Goal: Task Accomplishment & Management: Use online tool/utility

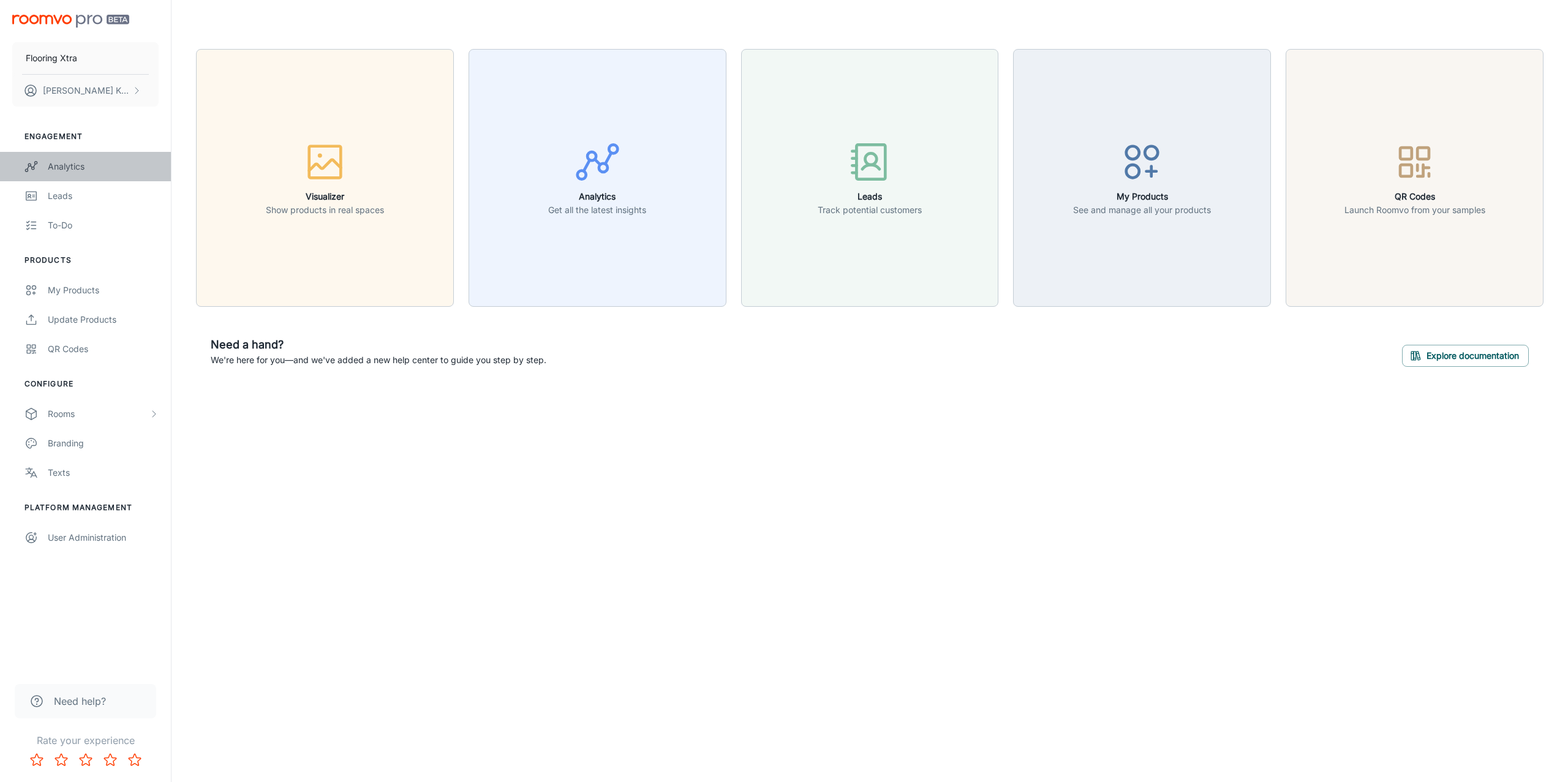
click at [75, 167] on div "Analytics" at bounding box center [102, 166] width 110 height 13
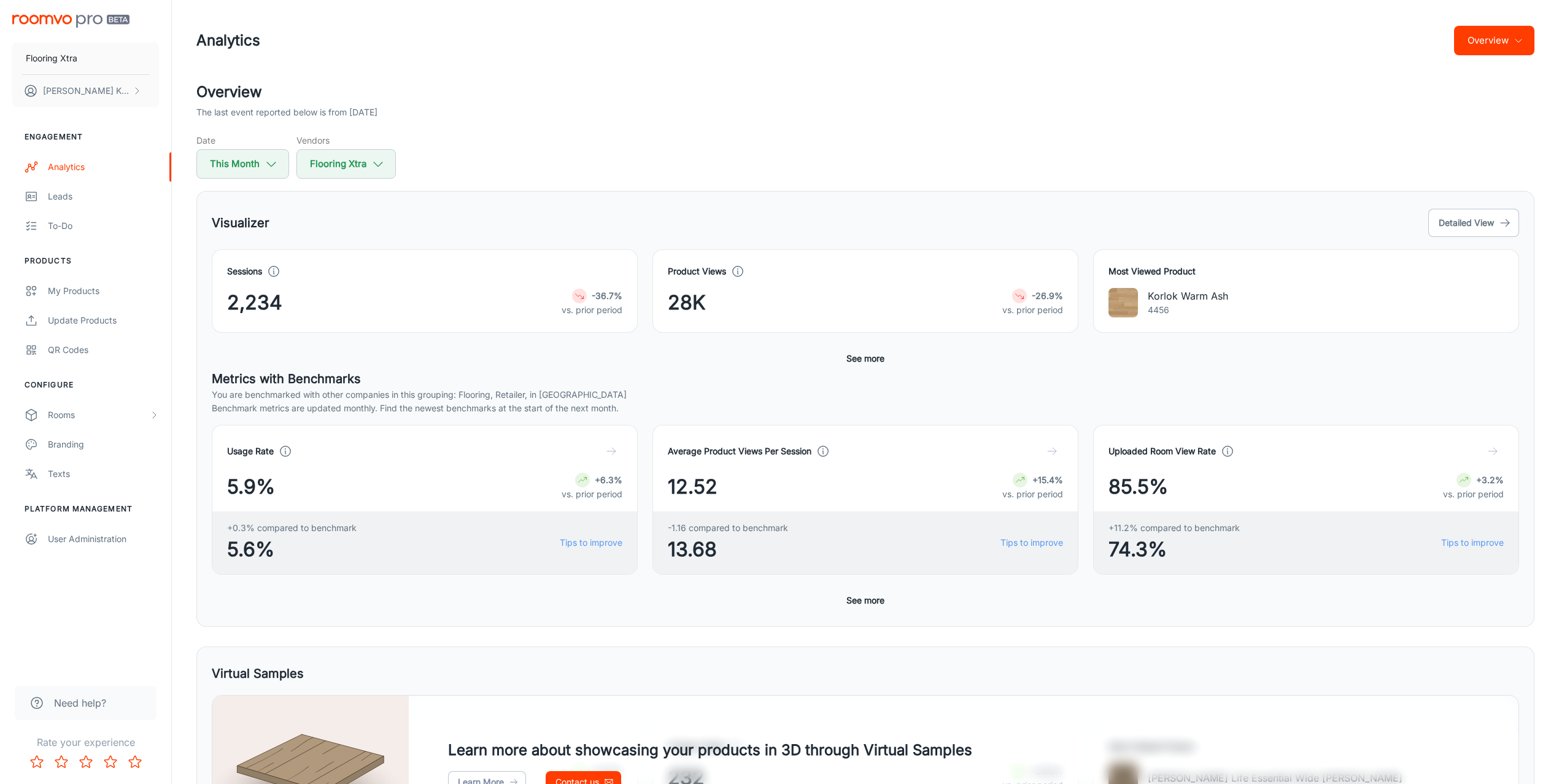
click at [782, 191] on div "Visualizer Detailed View Sessions 2,234 -36.7% vs. prior period Product Views 2…" at bounding box center [866, 408] width 1338 height 435
click at [862, 370] on button "See more" at bounding box center [865, 358] width 48 height 22
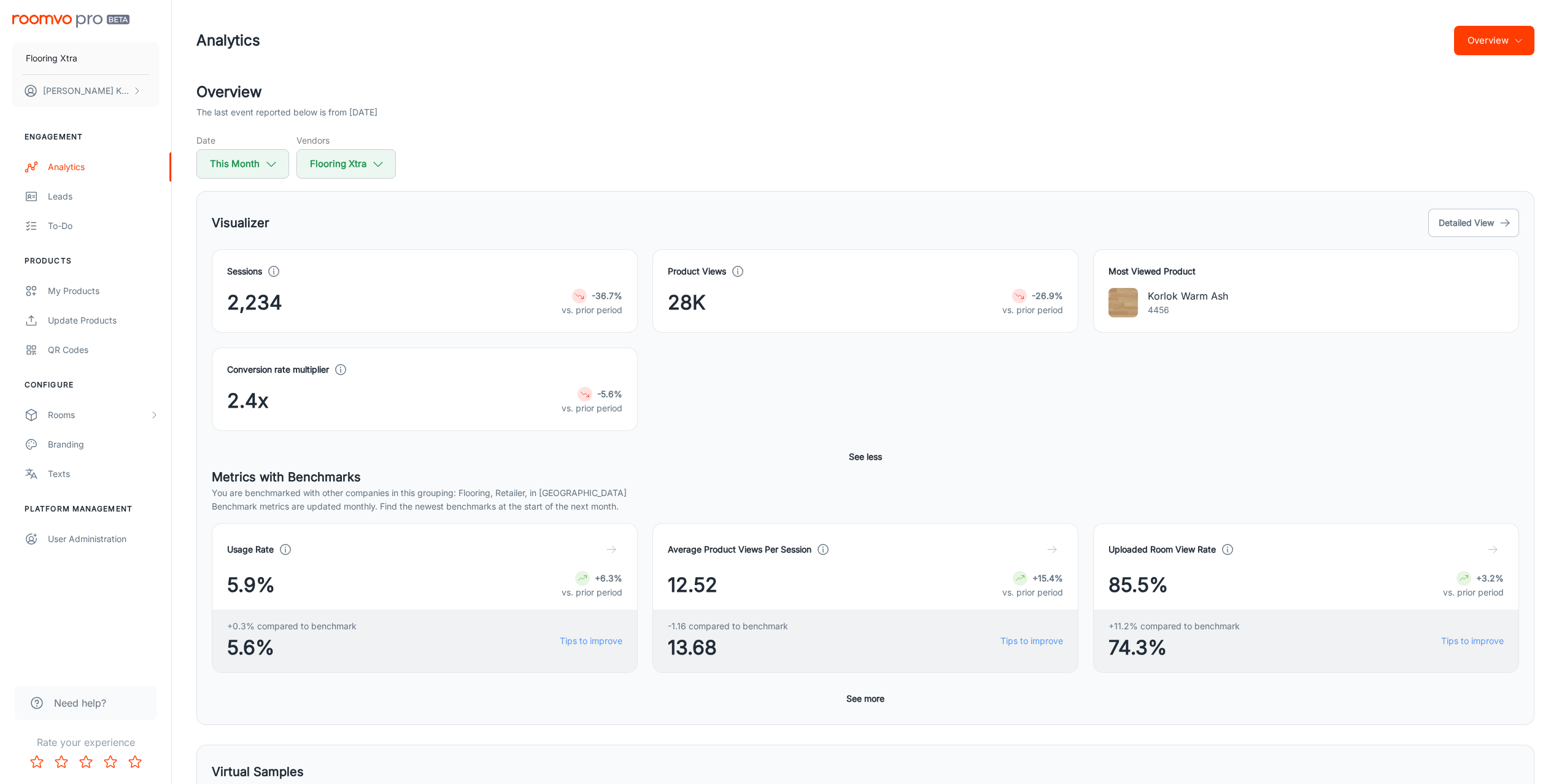
click at [873, 714] on div "Visualizer Detailed View Sessions 2,234 -36.7% vs. prior period Product Views 2…" at bounding box center [866, 458] width 1338 height 534
click at [873, 692] on button "See more" at bounding box center [865, 698] width 48 height 22
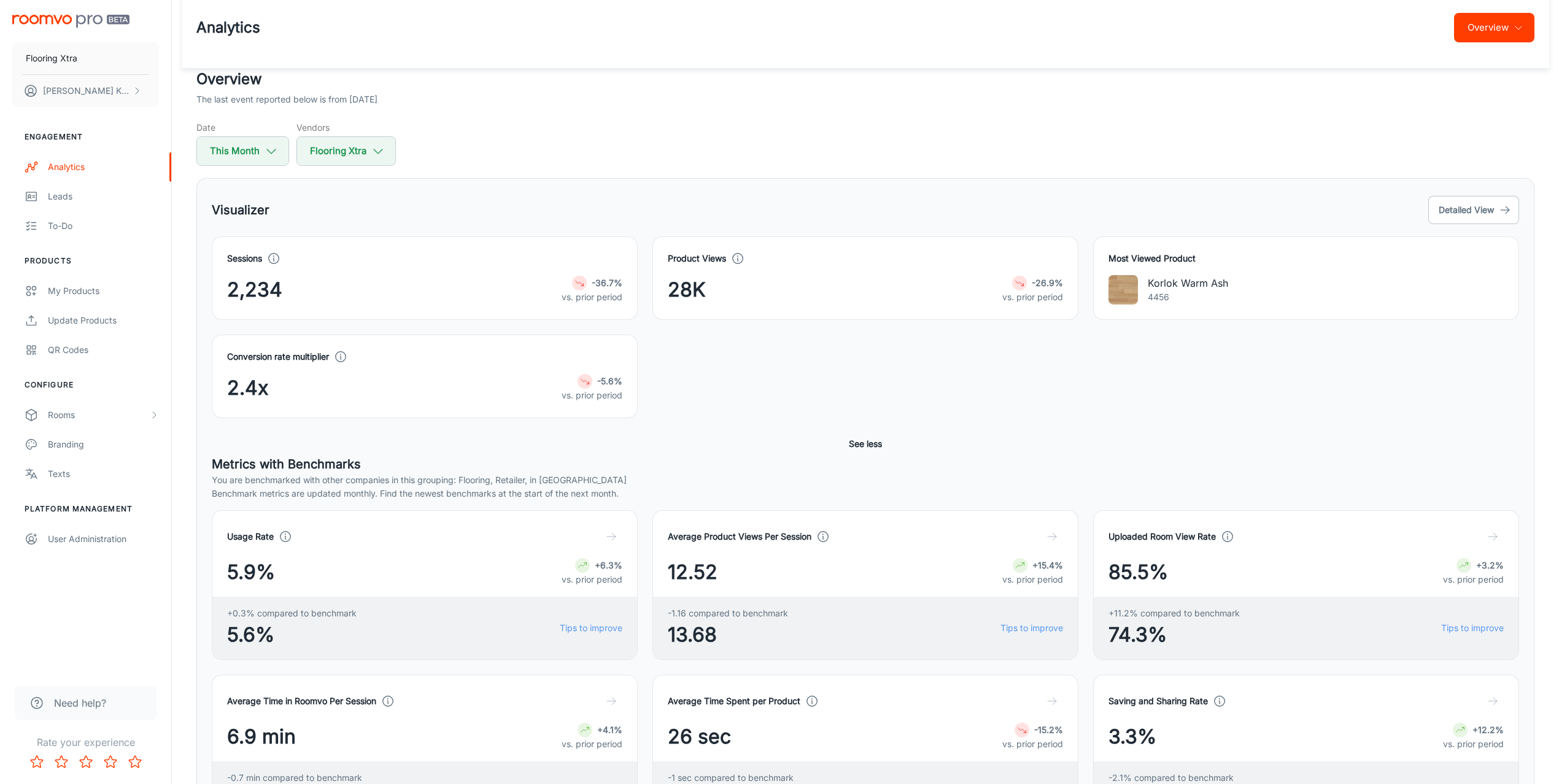
scroll to position [11, 0]
click at [79, 207] on link "Leads" at bounding box center [85, 197] width 171 height 30
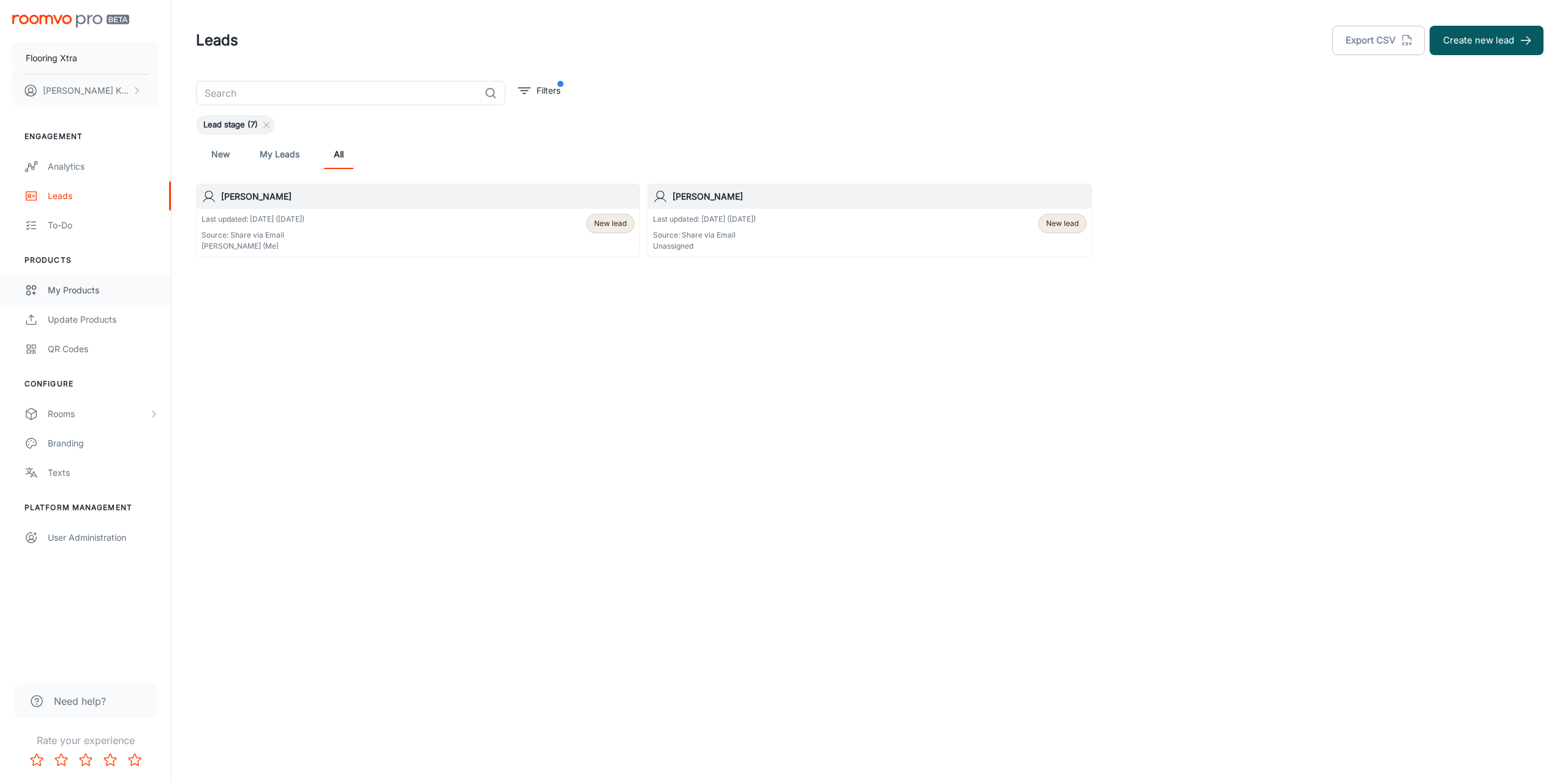
click at [75, 284] on div "My Products" at bounding box center [102, 290] width 110 height 13
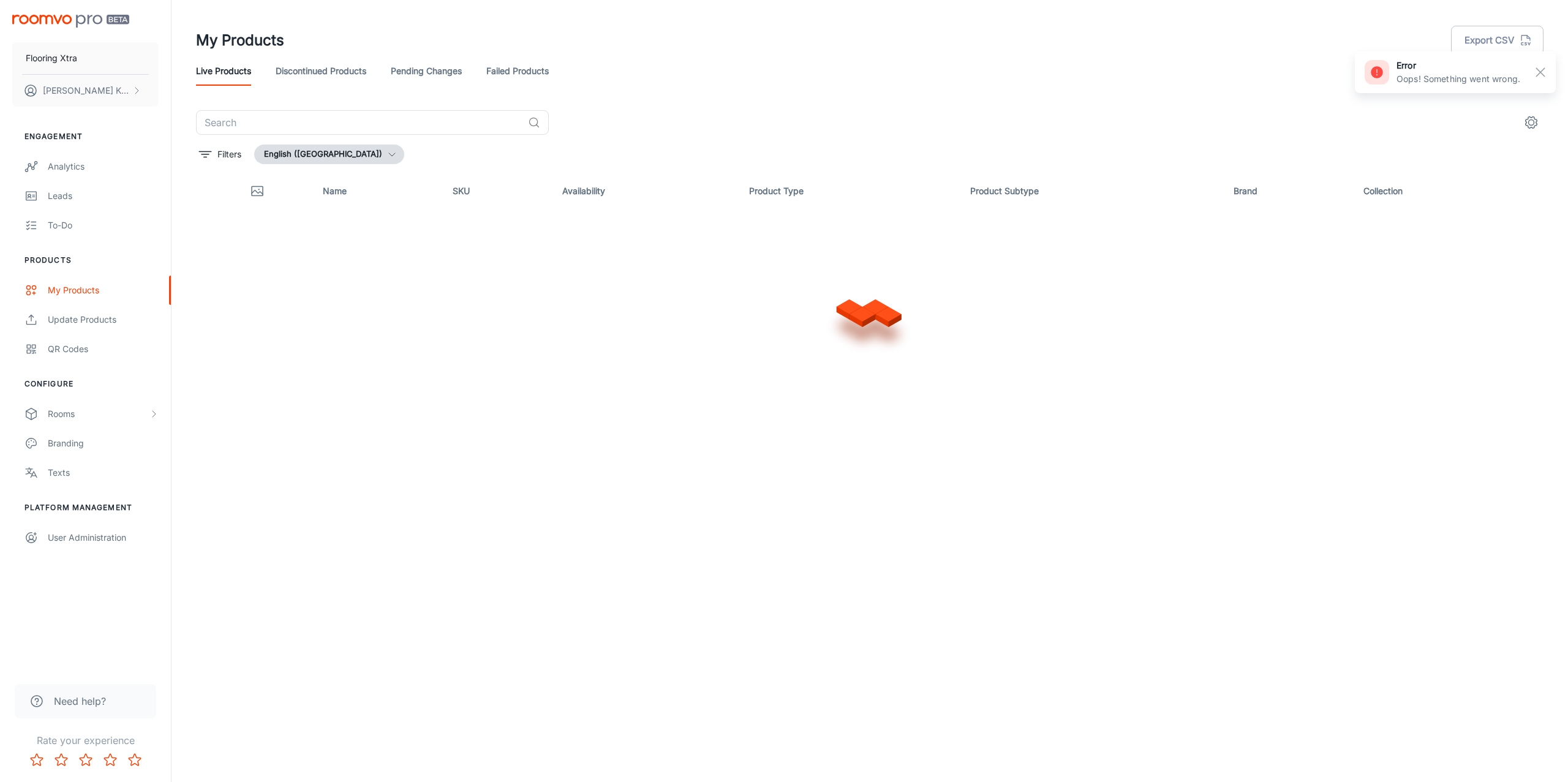
drag, startPoint x: 506, startPoint y: 77, endPoint x: 493, endPoint y: 94, distance: 21.4
click at [506, 77] on link "Failed Products" at bounding box center [517, 71] width 62 height 29
click at [306, 123] on input "text" at bounding box center [360, 123] width 327 height 25
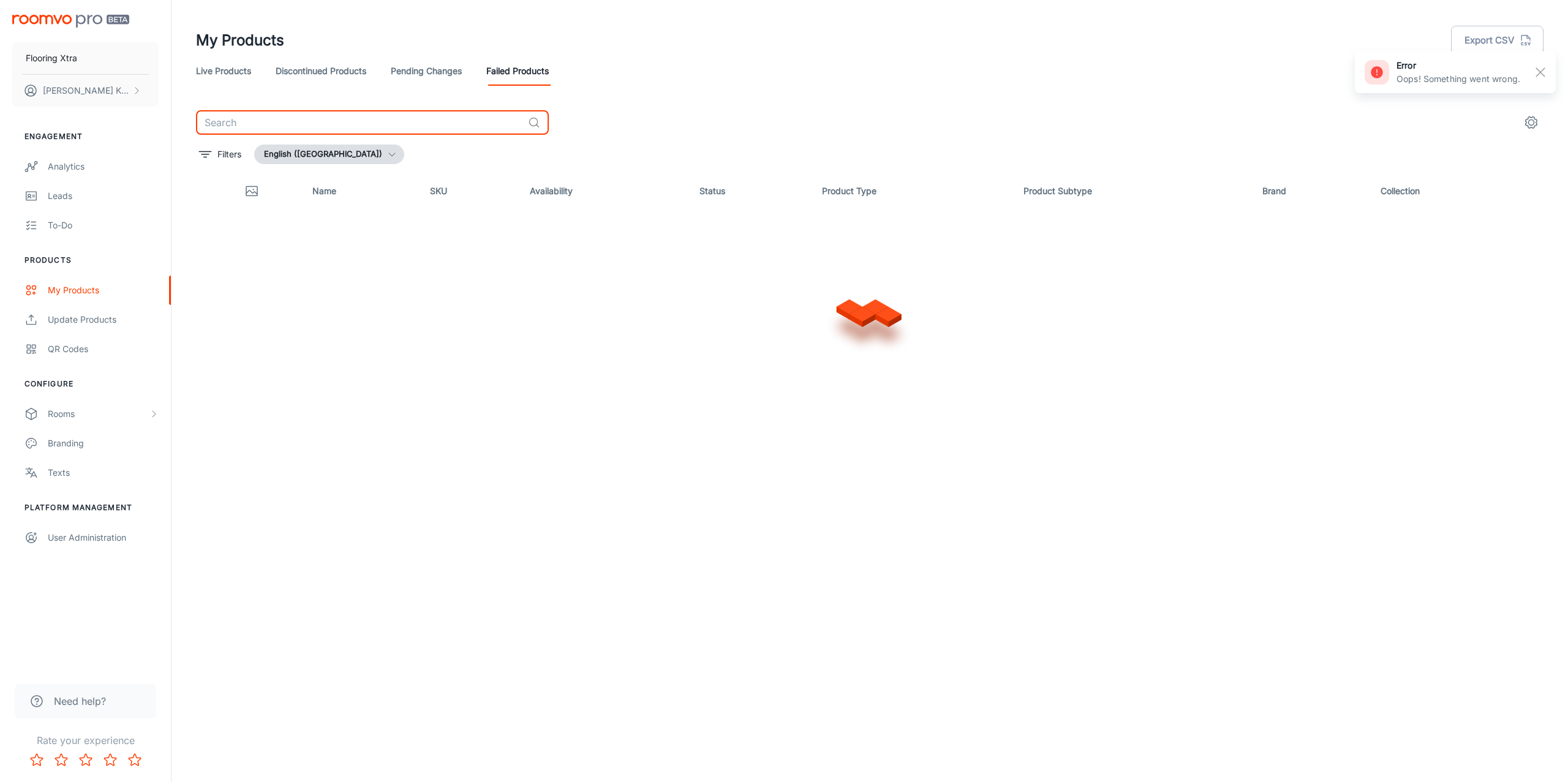
paste input "[PERSON_NAME] Raw"
type input "[PERSON_NAME] Raw"
drag, startPoint x: 218, startPoint y: 76, endPoint x: 282, endPoint y: 97, distance: 67.4
click at [218, 77] on link "Live Products" at bounding box center [223, 71] width 55 height 29
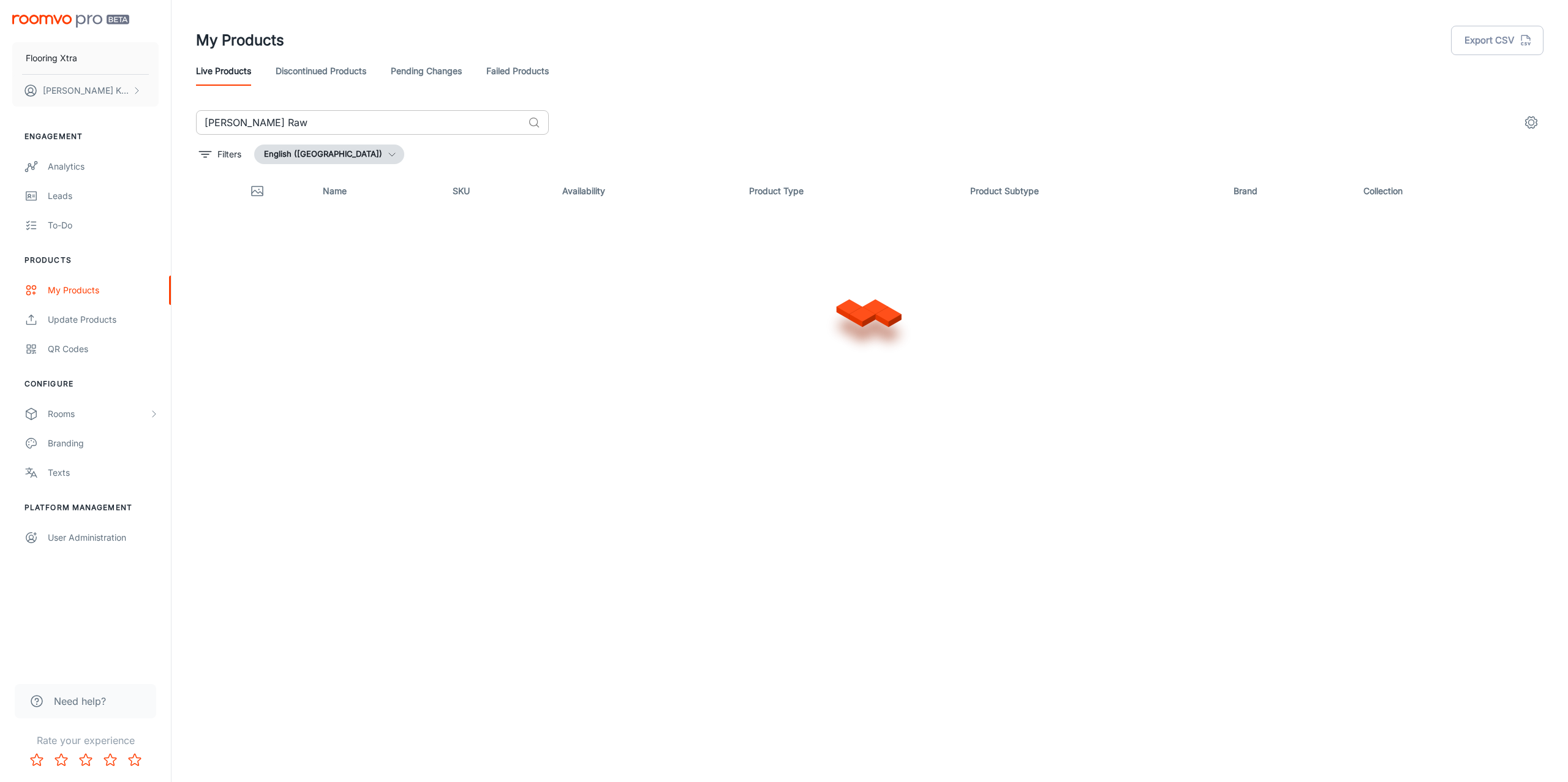
click at [295, 115] on input "[PERSON_NAME] Raw" at bounding box center [360, 123] width 327 height 25
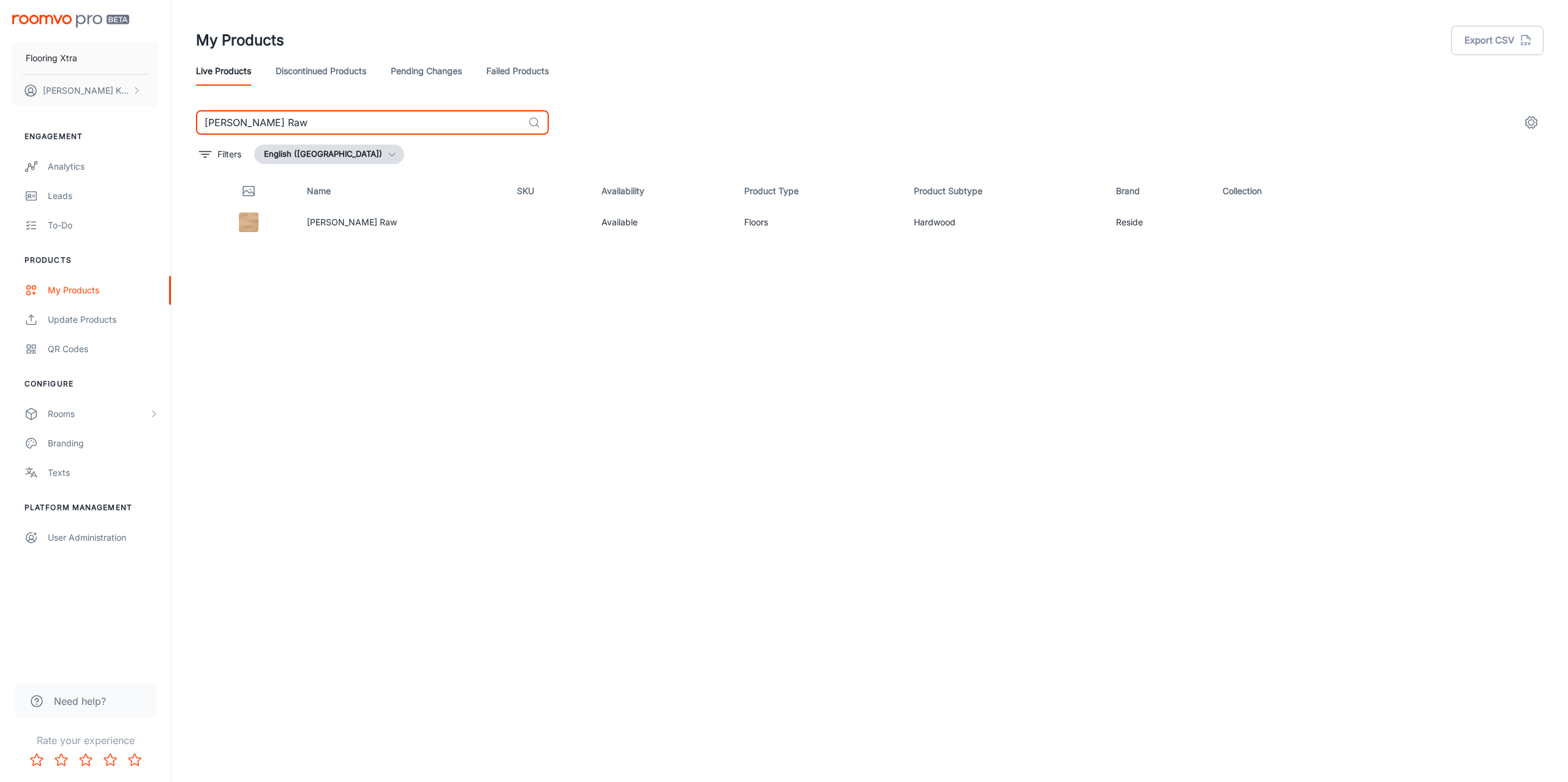
click at [295, 115] on input "[PERSON_NAME] Raw" at bounding box center [360, 123] width 327 height 25
click at [277, 118] on input "[PERSON_NAME] Raw" at bounding box center [360, 123] width 327 height 25
paste input "Wandai Eucalypt"
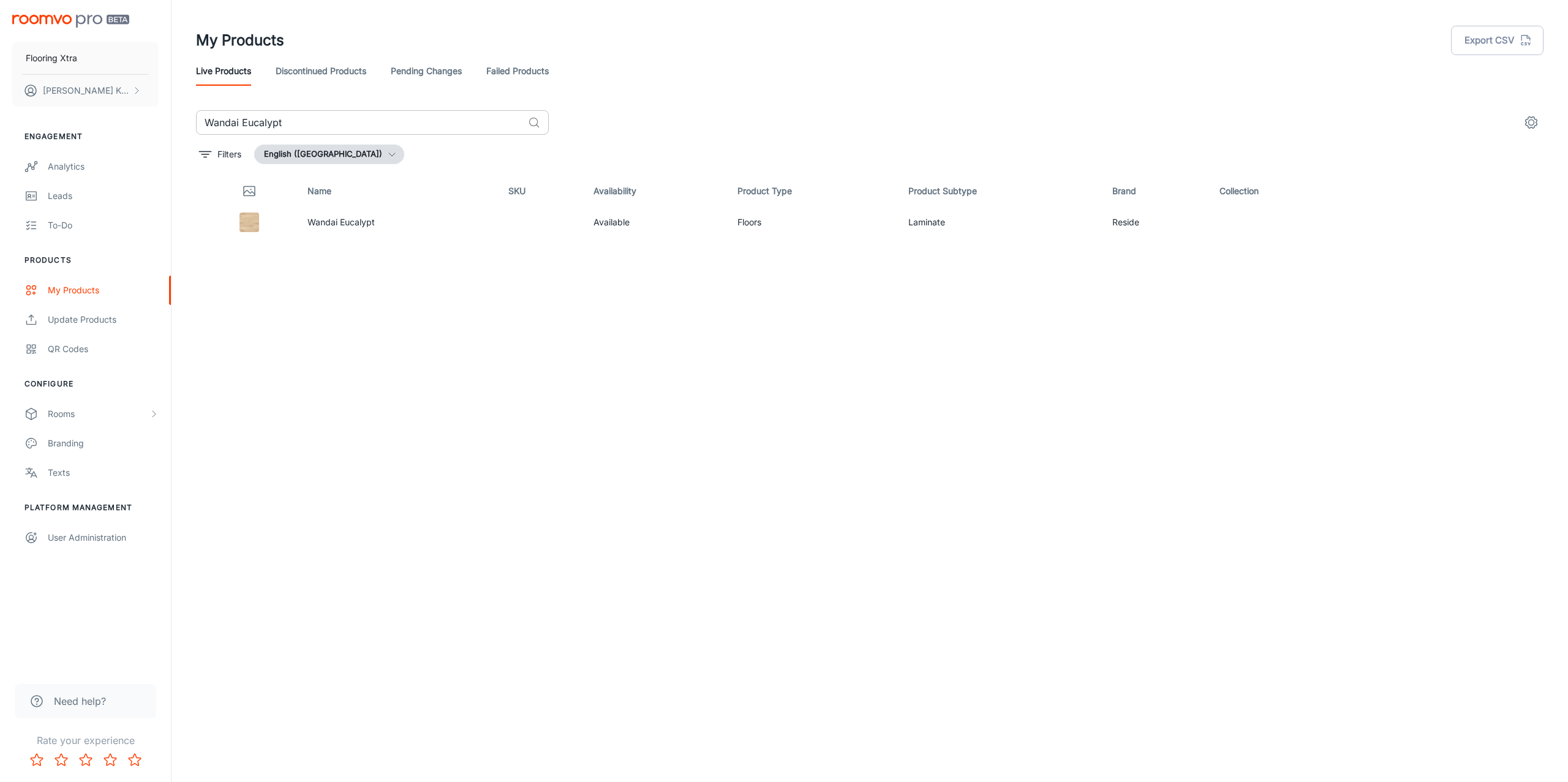
click at [437, 122] on input "Wandai Eucalypt" at bounding box center [360, 123] width 327 height 25
paste input "Dingo"
click at [284, 130] on input "[PERSON_NAME]" at bounding box center [360, 123] width 327 height 25
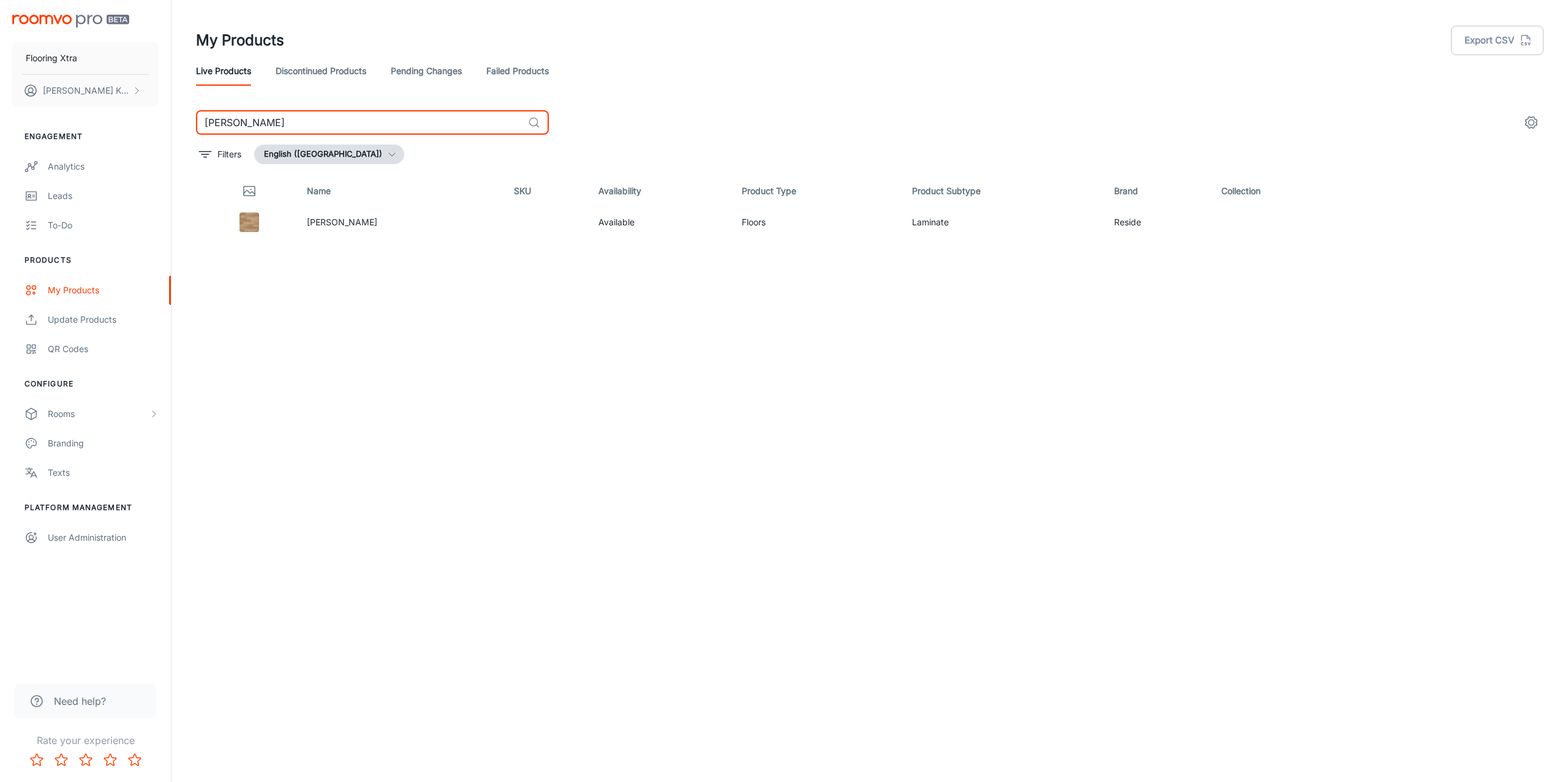
click at [284, 130] on input "[PERSON_NAME]" at bounding box center [360, 123] width 327 height 25
click at [284, 129] on input "[PERSON_NAME]" at bounding box center [360, 123] width 327 height 25
paste input "Galah"
type input "[PERSON_NAME]"
click at [520, 77] on link "Failed Products" at bounding box center [517, 71] width 62 height 29
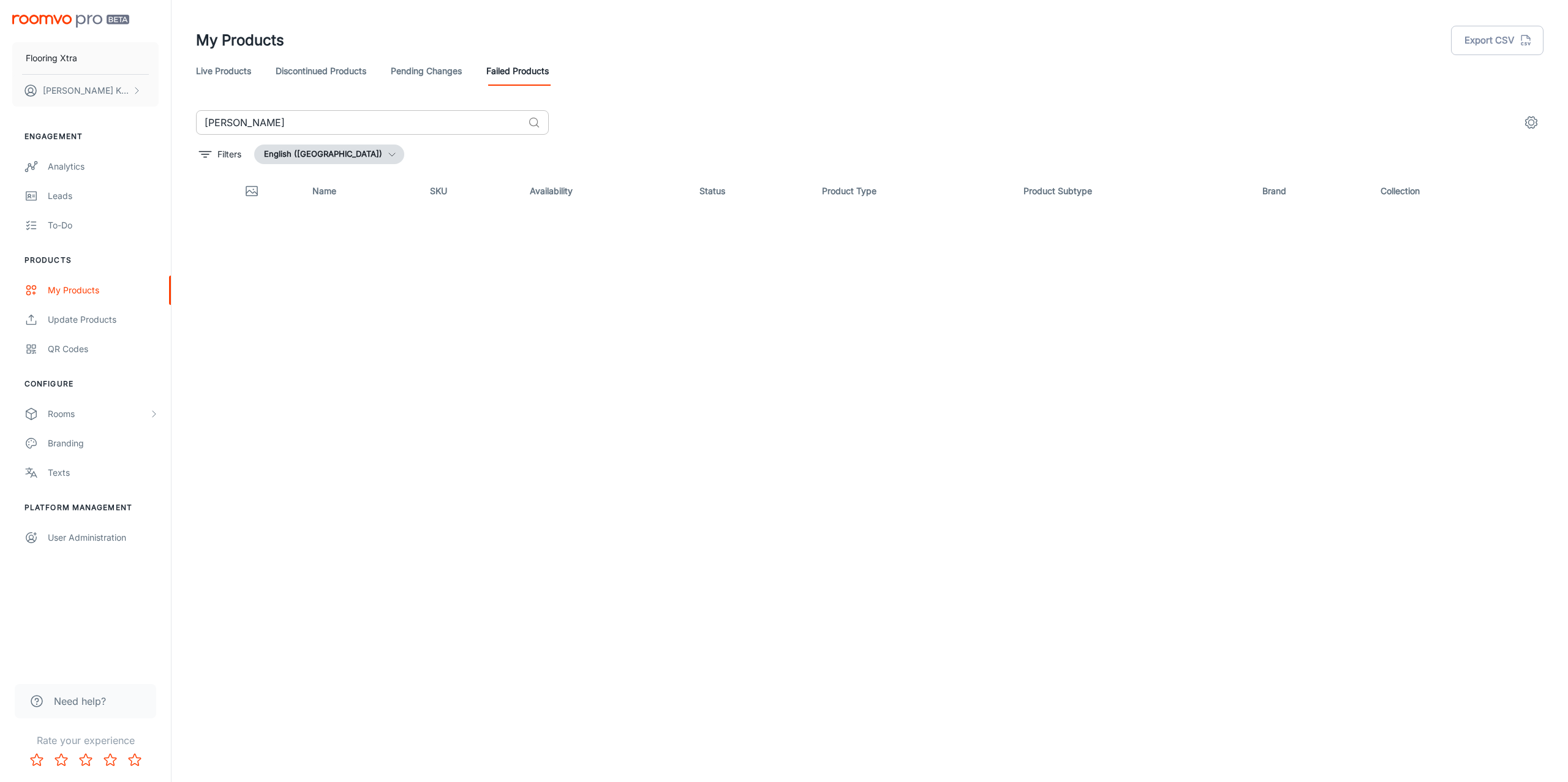
click at [462, 130] on input "[PERSON_NAME]" at bounding box center [360, 123] width 327 height 25
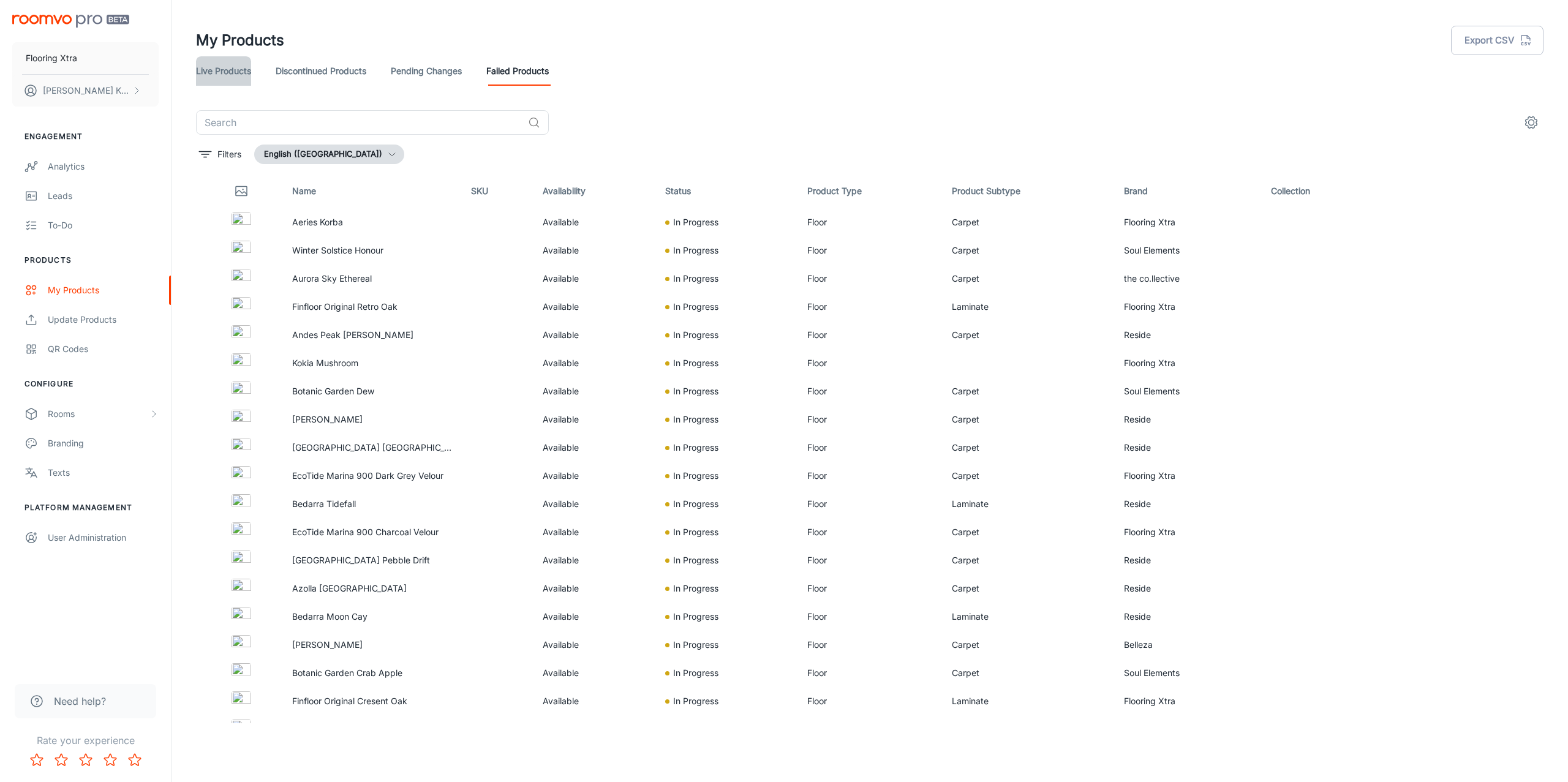
click at [226, 69] on link "Live Products" at bounding box center [223, 71] width 55 height 29
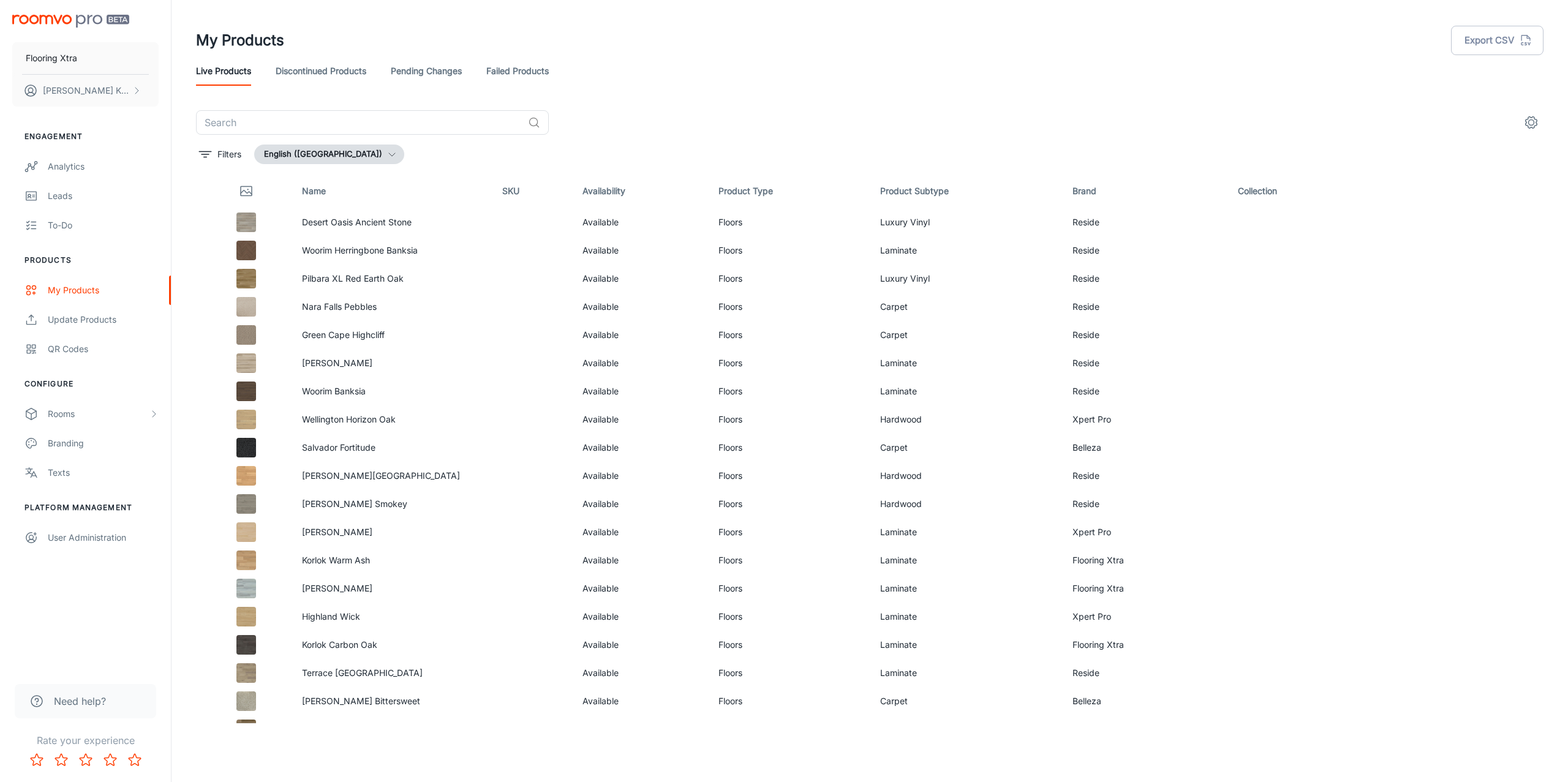
click at [320, 74] on link "Discontinued Products" at bounding box center [321, 71] width 91 height 29
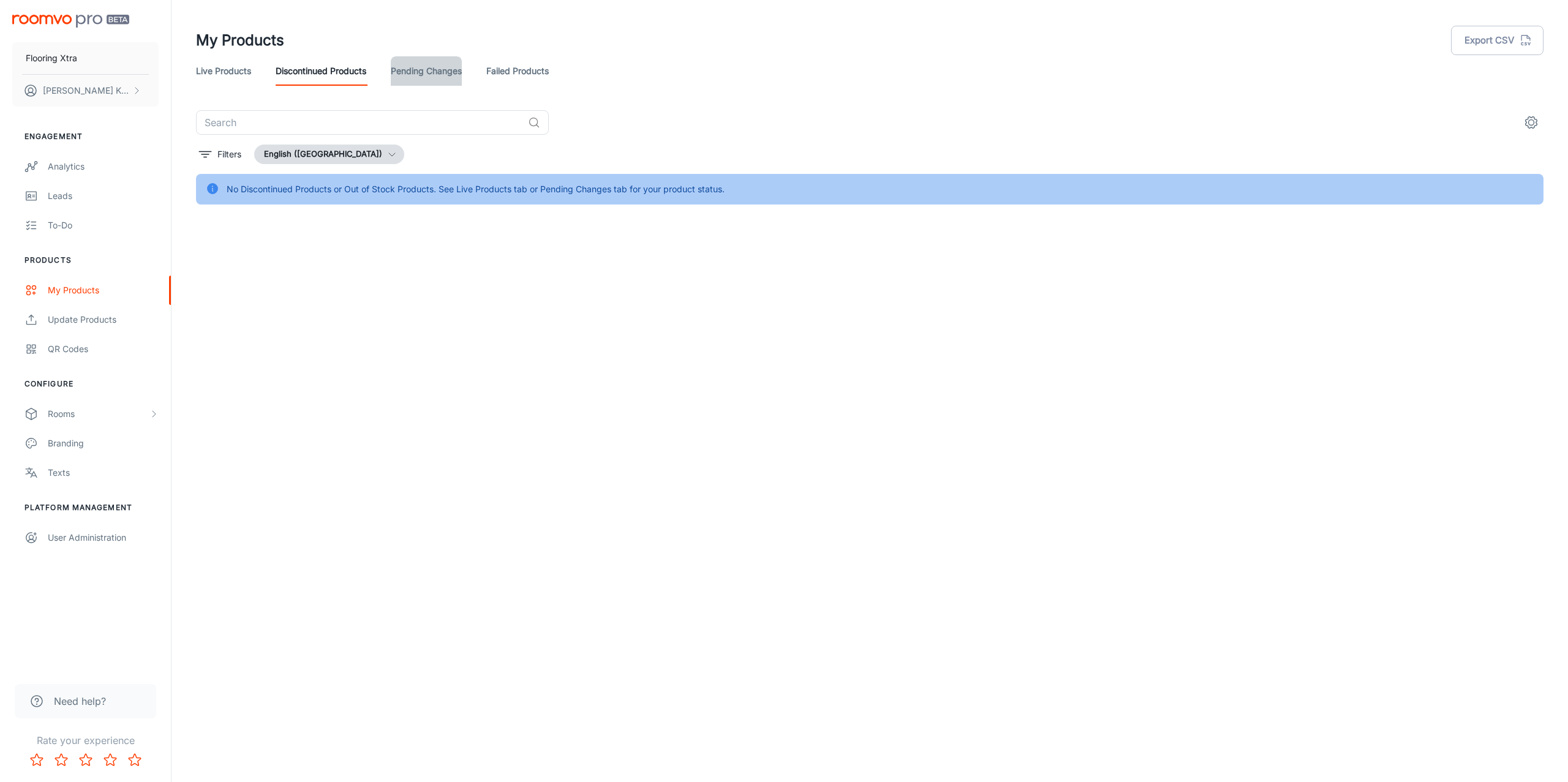
drag, startPoint x: 417, startPoint y: 72, endPoint x: 444, endPoint y: 81, distance: 28.5
click at [416, 74] on link "Pending Changes" at bounding box center [426, 71] width 71 height 29
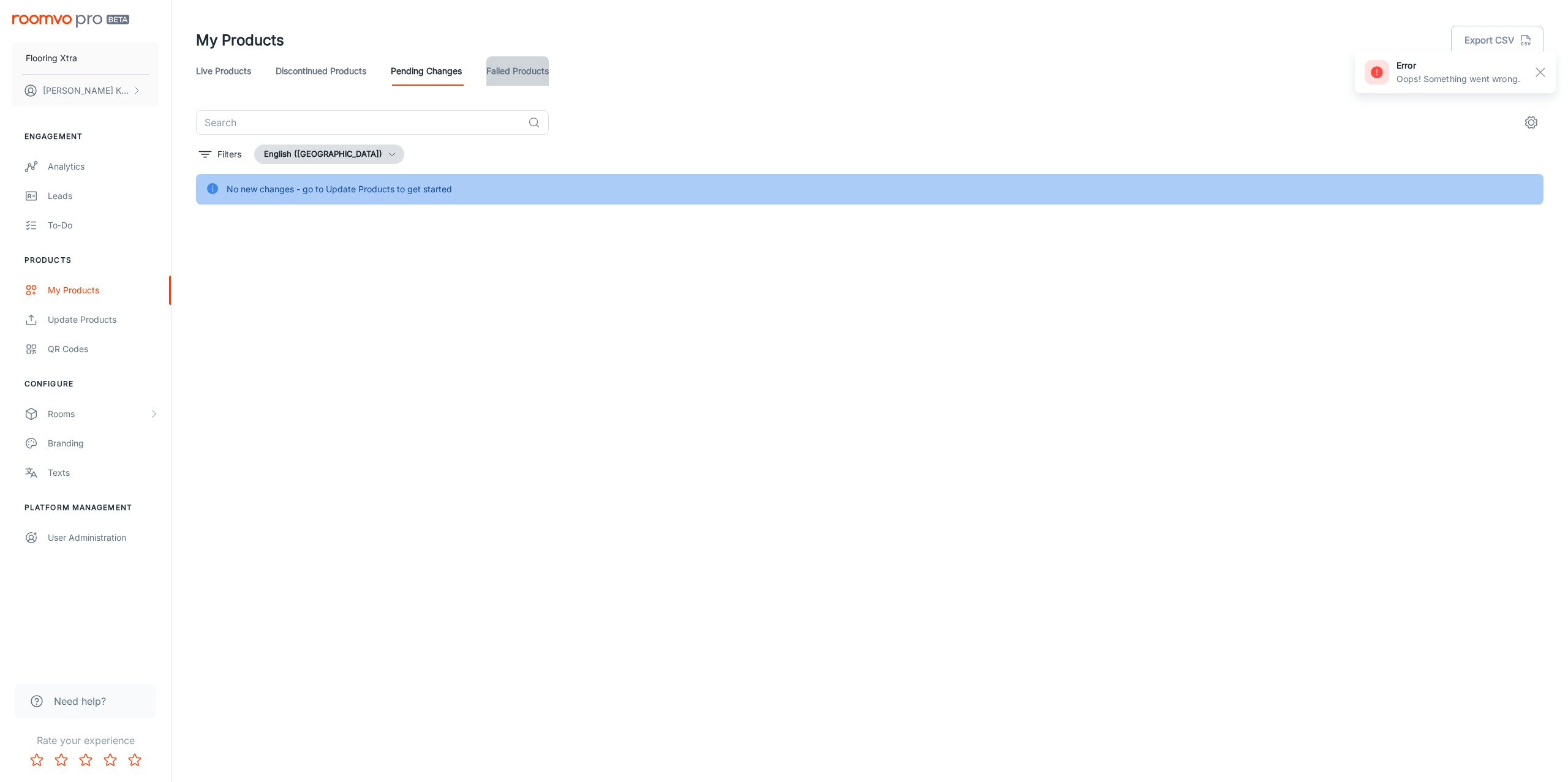
click at [503, 76] on link "Failed Products" at bounding box center [517, 71] width 62 height 29
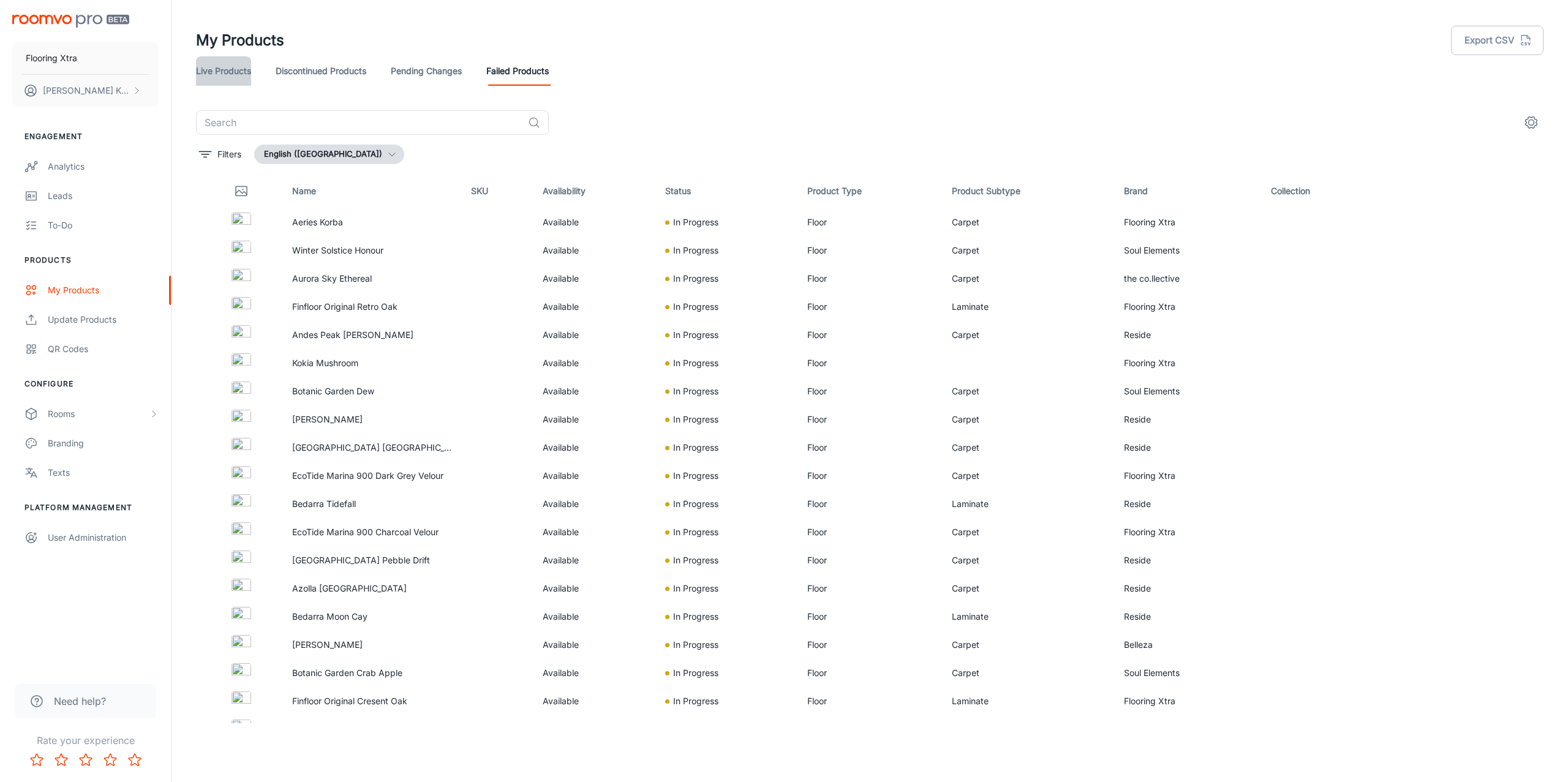
click at [219, 78] on link "Live Products" at bounding box center [223, 71] width 55 height 29
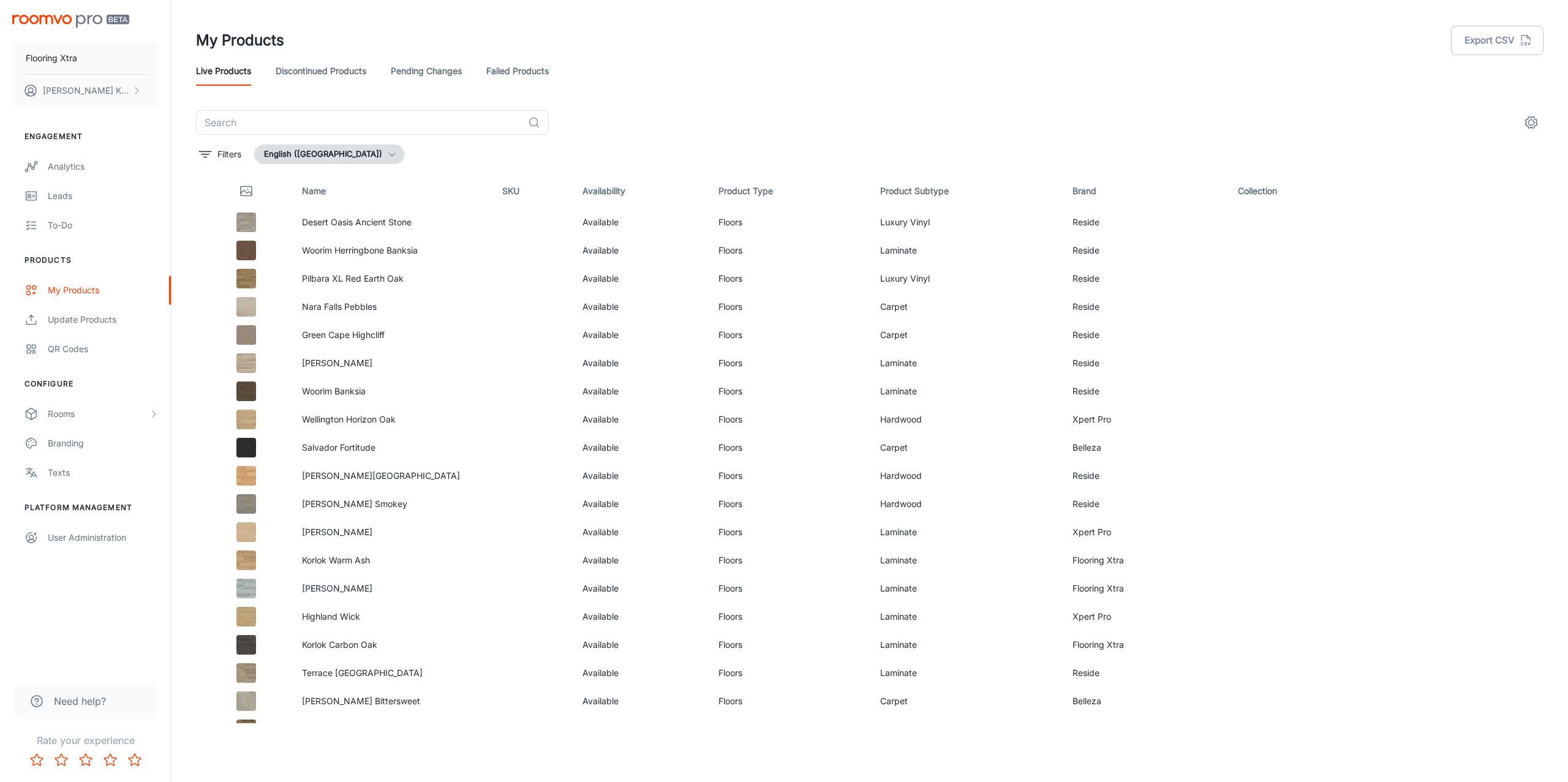
click at [527, 79] on link "Failed Products" at bounding box center [517, 71] width 62 height 29
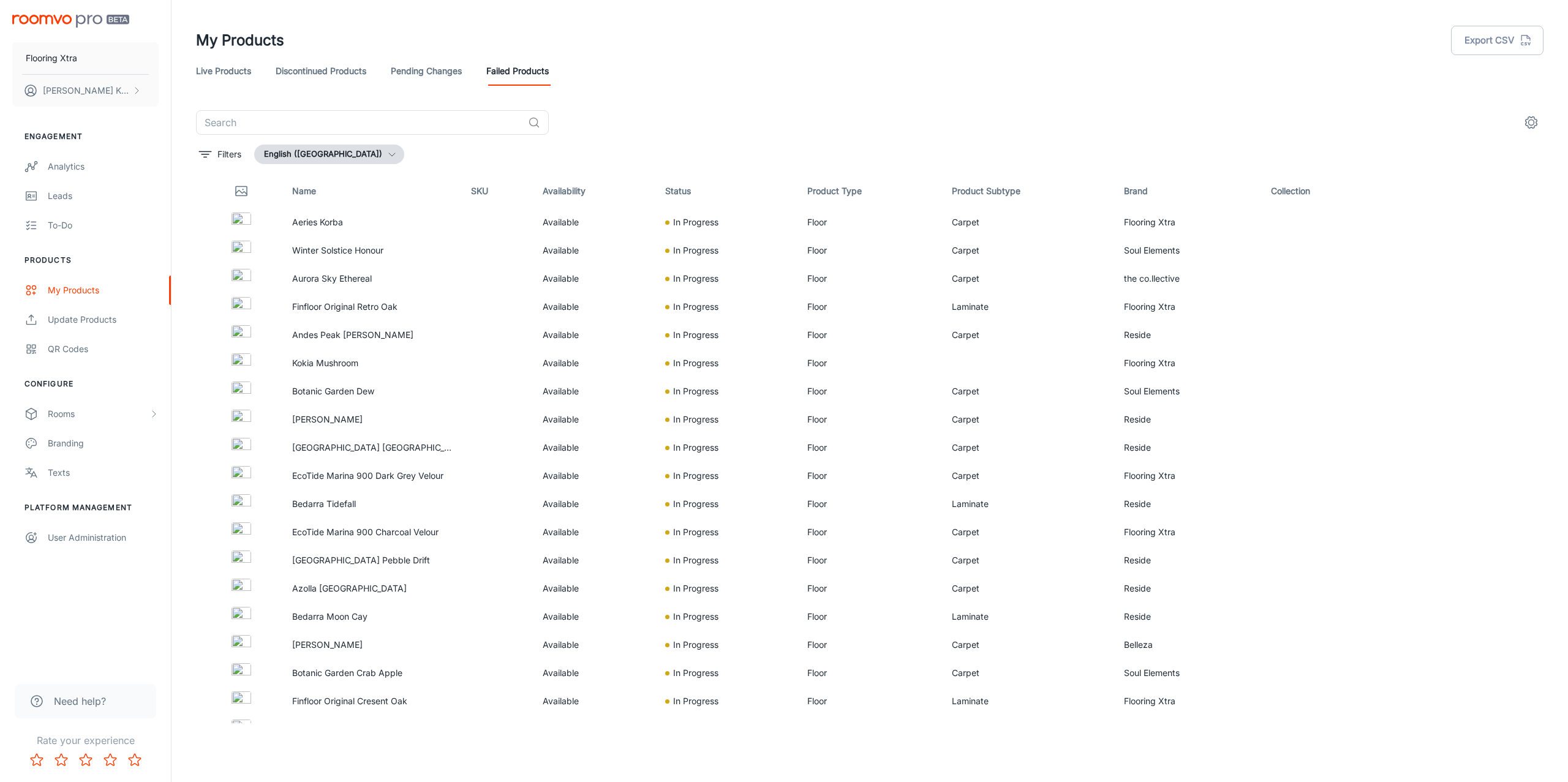
click at [236, 77] on link "Live Products" at bounding box center [223, 71] width 55 height 29
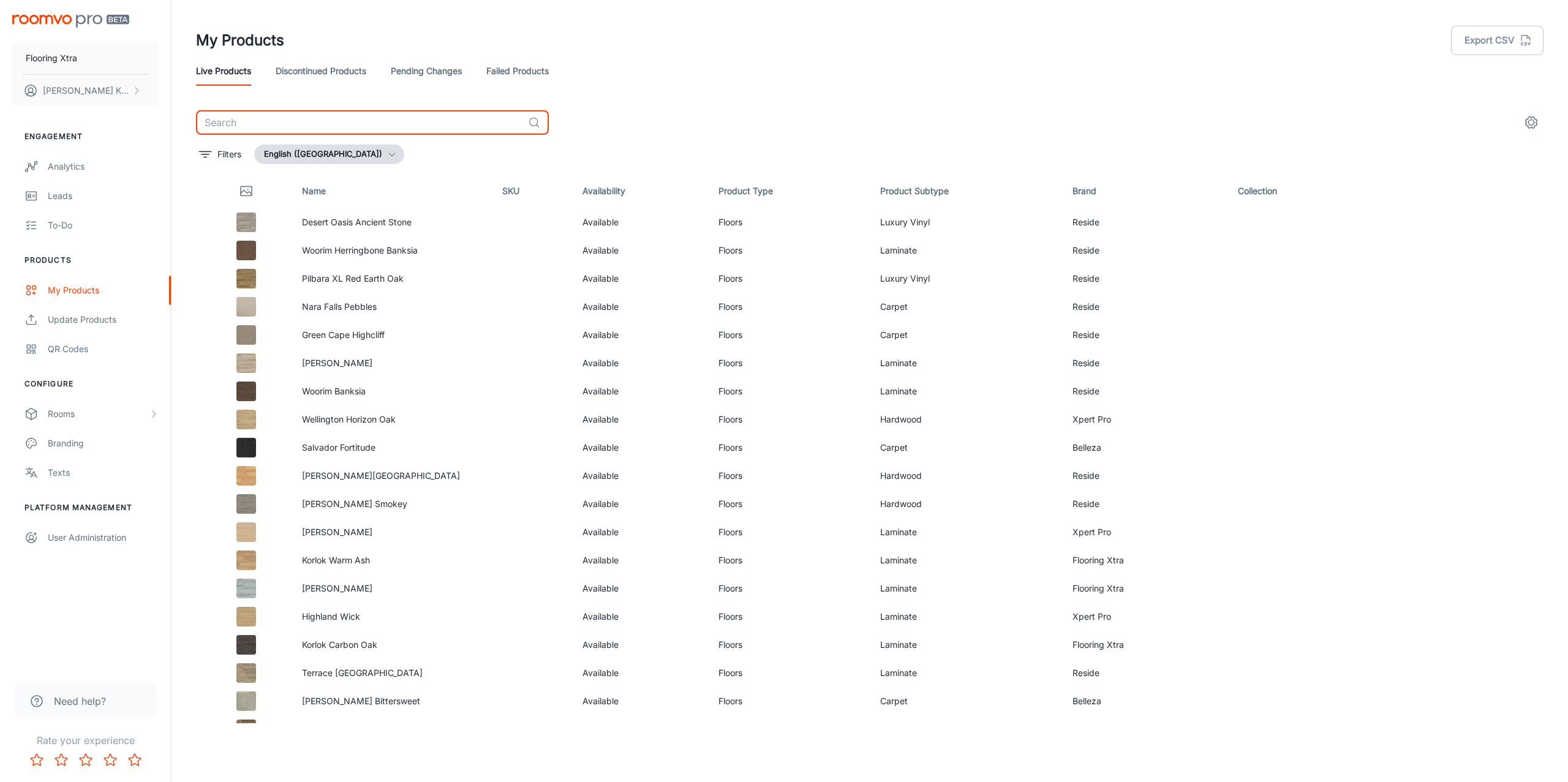
click at [307, 116] on input "text" at bounding box center [360, 123] width 327 height 25
paste input "[PERSON_NAME] Raw"
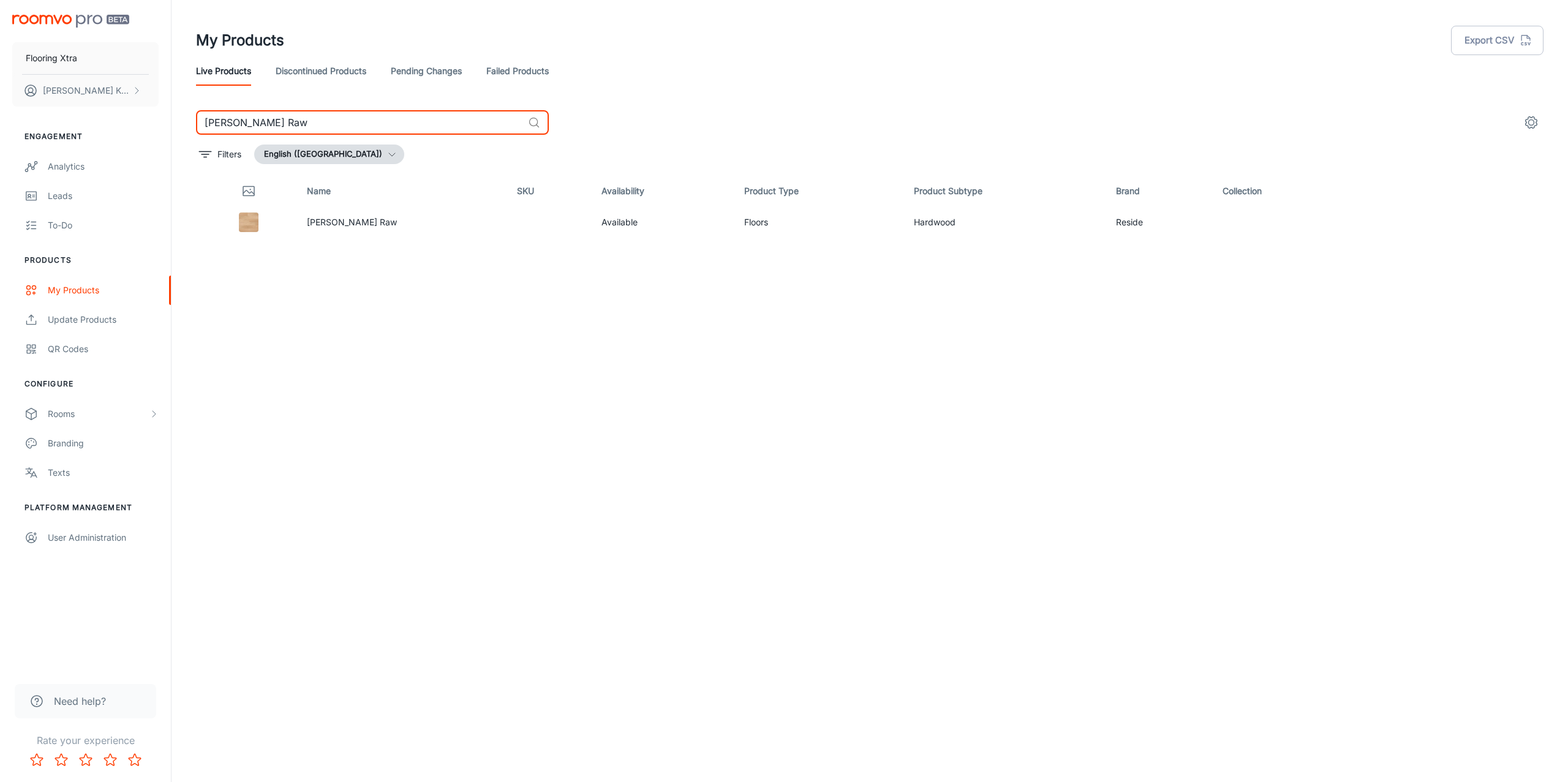
type input "[PERSON_NAME] Raw"
click at [1497, 224] on icon "See in Visualizer" at bounding box center [1498, 222] width 15 height 15
